Goal: Communication & Community: Share content

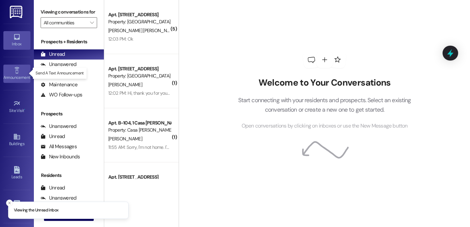
click at [10, 75] on div "Announcement •" at bounding box center [17, 77] width 34 height 7
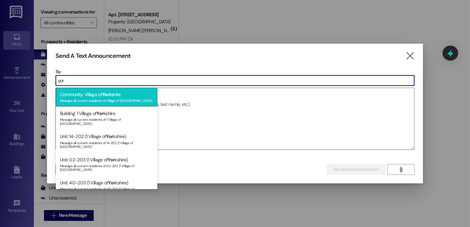
type input "yor"
click at [84, 97] on div "Message all current residents of Village of [GEOGRAPHIC_DATA]" at bounding box center [106, 100] width 93 height 6
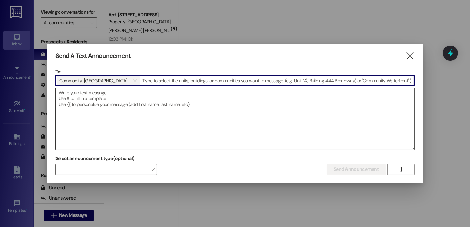
click at [84, 96] on textarea at bounding box center [235, 119] width 358 height 62
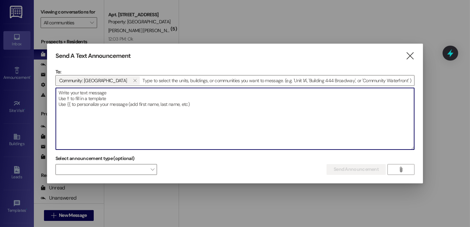
paste textarea "Good morning Creekside members, we received the Food Bank of the Rockies order …"
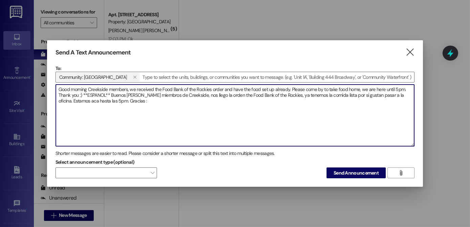
drag, startPoint x: 107, startPoint y: 88, endPoint x: 93, endPoint y: 82, distance: 16.0
click at [90, 85] on textarea "Good morning Creekside members, we received the Food Bank of the Rockies order …" at bounding box center [235, 116] width 358 height 62
click at [397, 90] on textarea "Good morning CYorkshire members, we received the Food Bank of the Rockies order…" at bounding box center [235, 116] width 358 height 62
click at [198, 94] on textarea "Good morning CYorkshire members, we received the Food Bank of the Rockies order…" at bounding box center [235, 116] width 358 height 62
click at [106, 99] on textarea "Good morning CYorkshire members, we received the Food Bank of the Rockies order…" at bounding box center [235, 116] width 358 height 62
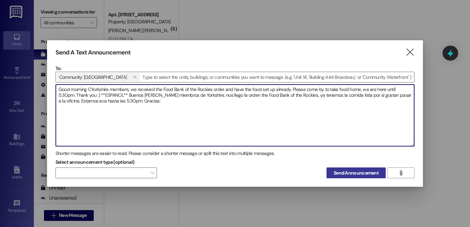
type textarea "Good morning CYorkshire members, we received the Food Bank of the Rockies order…"
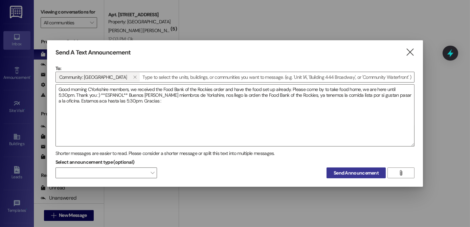
click at [374, 177] on button "Send Announcement" at bounding box center [355, 172] width 59 height 11
